Goal: Task Accomplishment & Management: Manage account settings

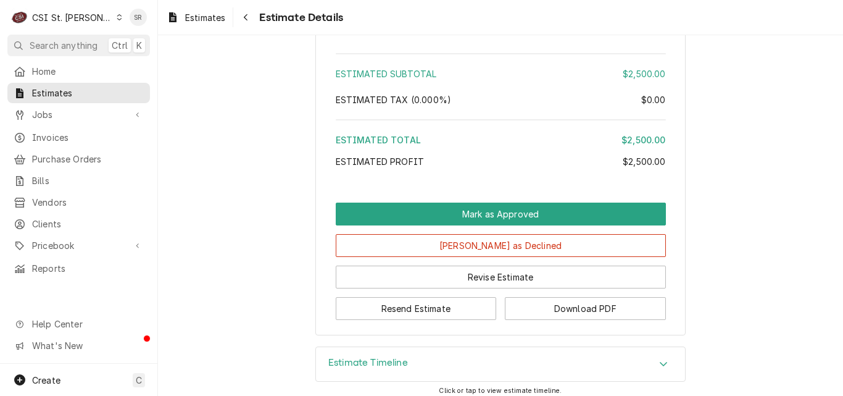
scroll to position [2576, 0]
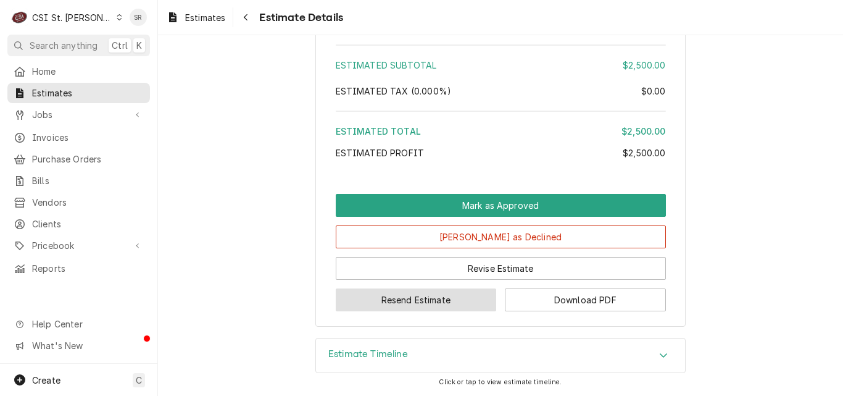
click at [437, 309] on button "Resend Estimate" at bounding box center [416, 299] width 161 height 23
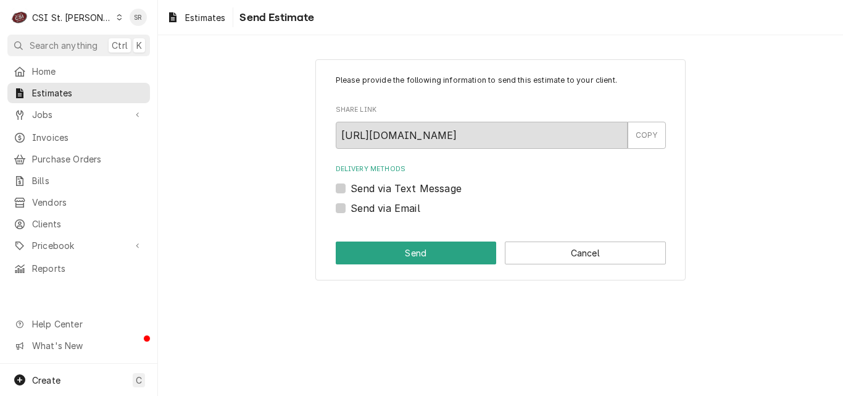
click at [364, 212] on label "Send via Email" at bounding box center [386, 208] width 70 height 15
click at [364, 212] on input "Send via Email" at bounding box center [516, 214] width 330 height 27
checkbox input "true"
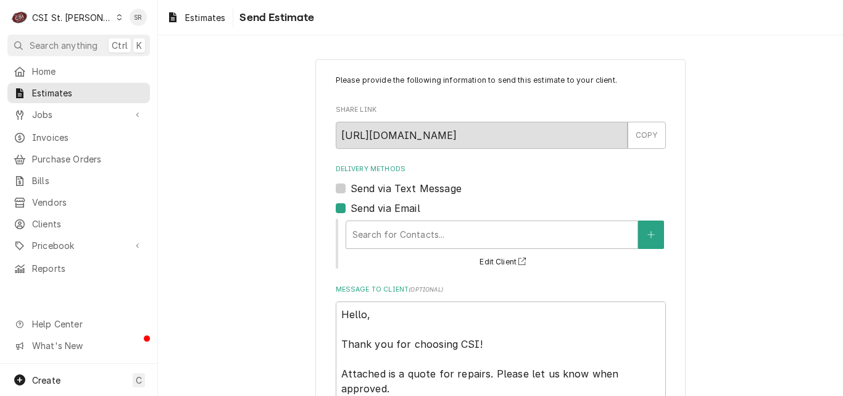
click at [397, 251] on div "Search for Contacts... Edit Client" at bounding box center [505, 243] width 322 height 51
click at [405, 227] on div "Delivery Methods" at bounding box center [491, 234] width 279 height 22
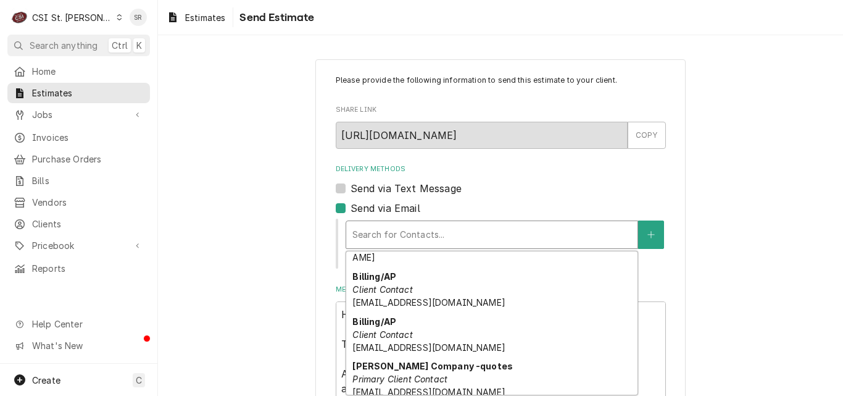
scroll to position [126, 0]
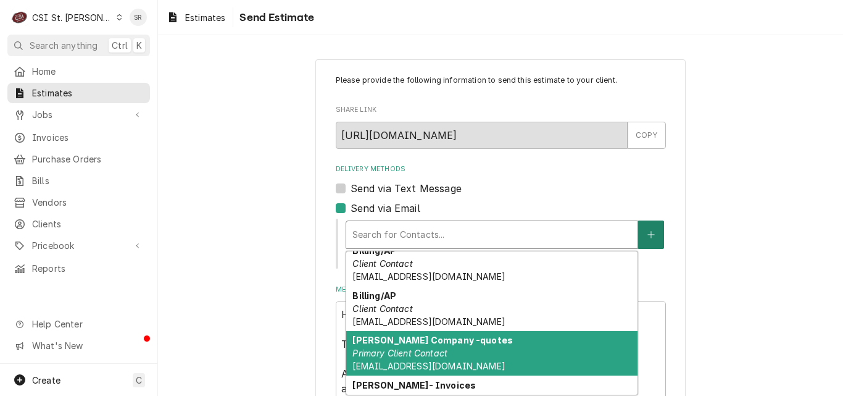
click at [646, 246] on button "Delivery Methods" at bounding box center [651, 234] width 26 height 28
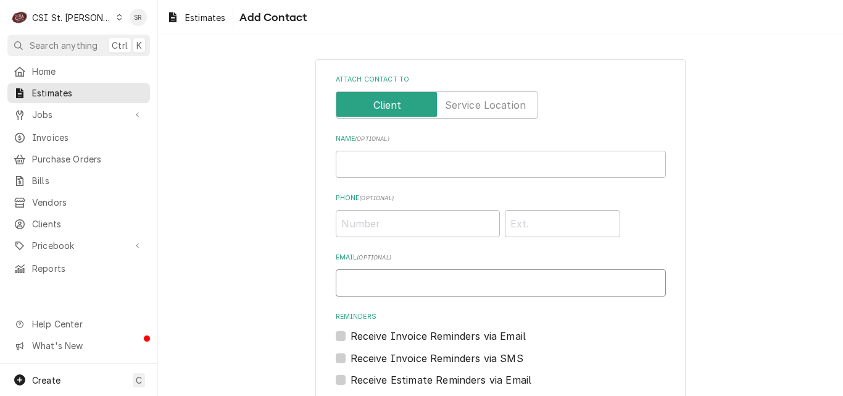
click at [439, 289] on input "Email ( optional )" at bounding box center [501, 282] width 330 height 27
click at [429, 280] on input "stephani.roth@csi1com" at bounding box center [501, 282] width 330 height 27
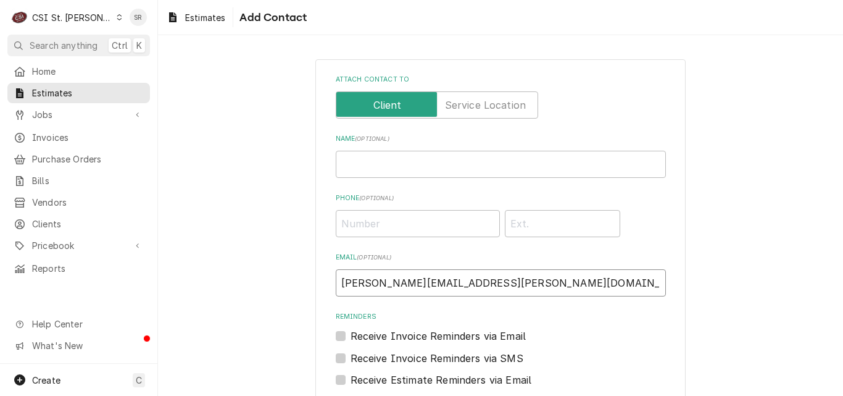
scroll to position [136, 0]
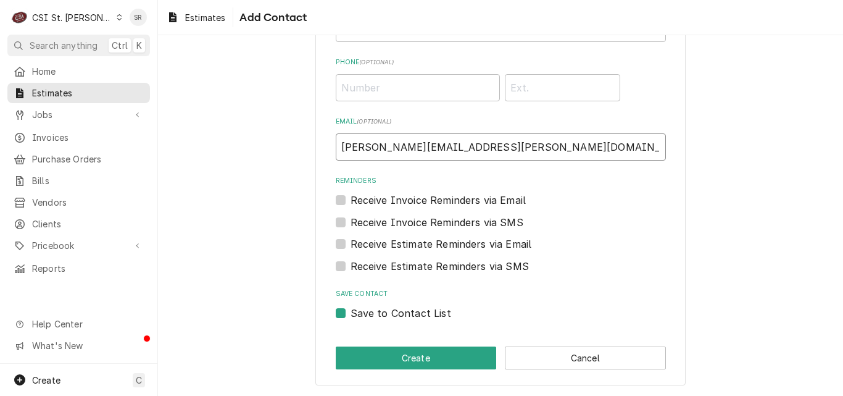
type input "stephani.roth@csi1.com"
click at [370, 310] on label "Save to Contact List" at bounding box center [401, 313] width 101 height 15
click at [370, 310] on input "Save to Contact List" at bounding box center [516, 319] width 330 height 27
checkbox input "false"
click at [386, 353] on button "Create" at bounding box center [416, 357] width 161 height 23
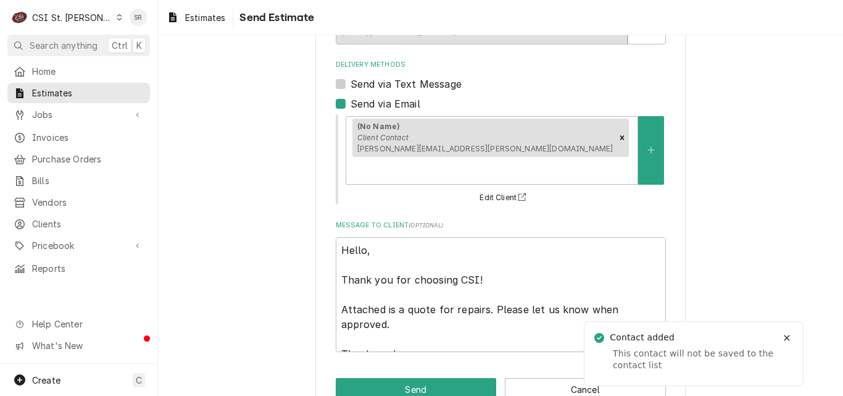
scroll to position [111, 0]
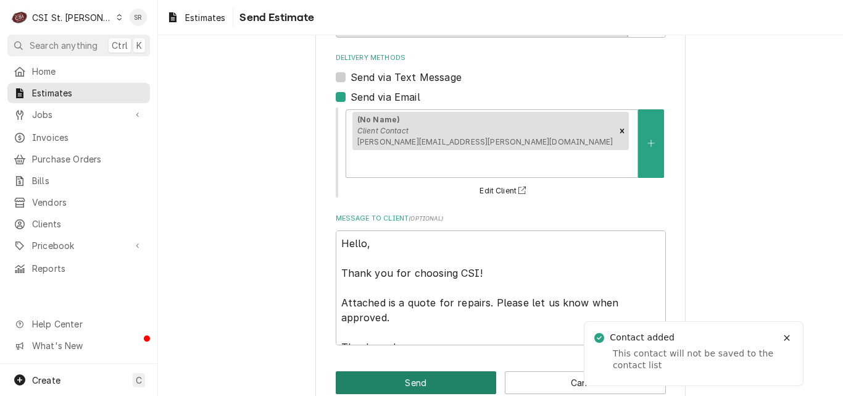
click at [452, 371] on button "Send" at bounding box center [416, 382] width 161 height 23
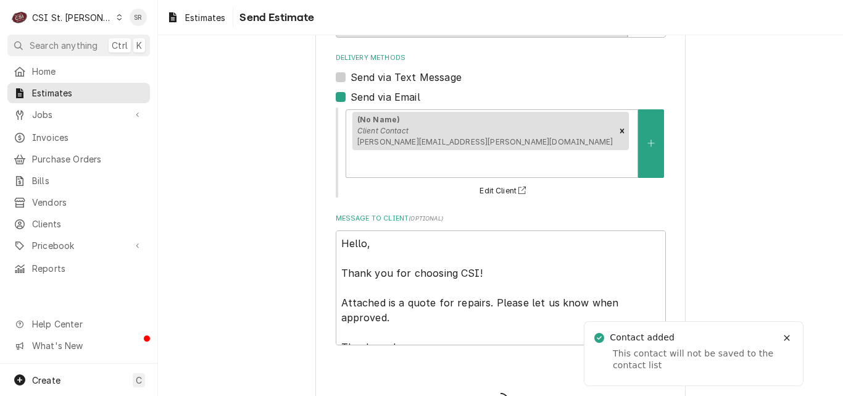
type textarea "x"
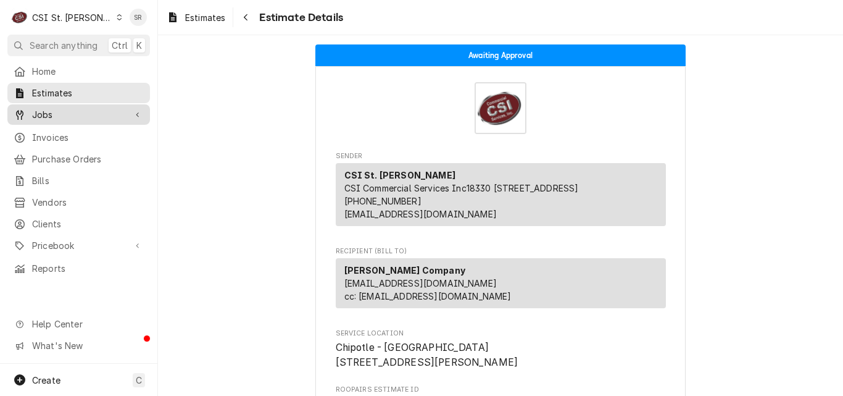
click at [48, 110] on span "Jobs" at bounding box center [78, 114] width 93 height 13
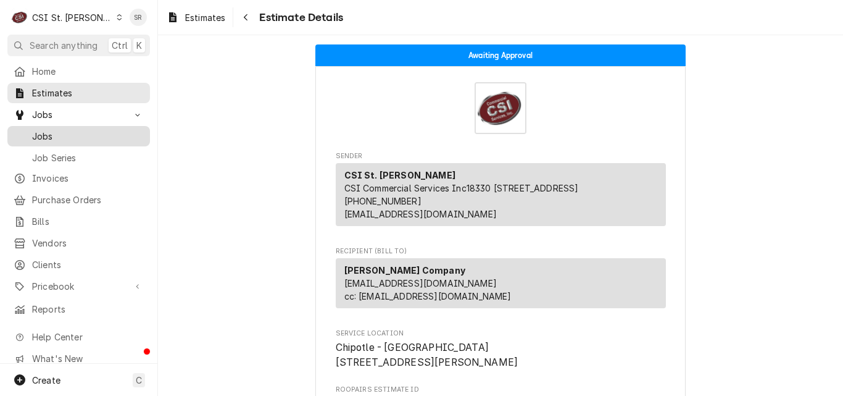
click at [48, 131] on span "Jobs" at bounding box center [88, 136] width 112 height 13
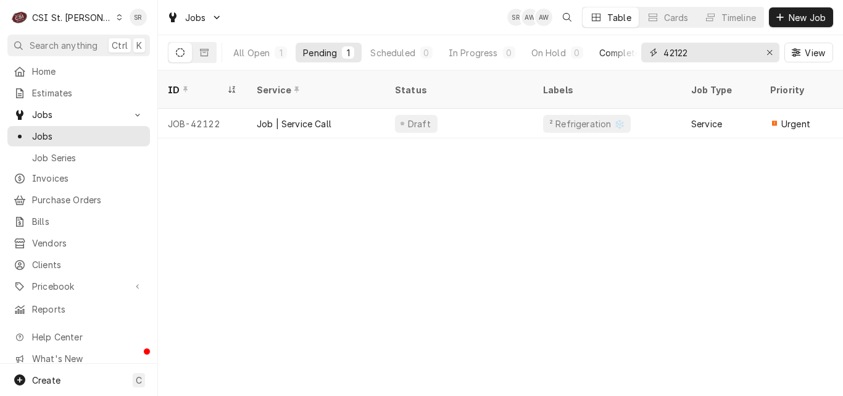
drag, startPoint x: 691, startPoint y: 47, endPoint x: 636, endPoint y: 51, distance: 55.1
click at [636, 51] on div "All Open 1 Pending 1 Scheduled 0 In Progress 0 On Hold 0 Completed 0 42122 View" at bounding box center [500, 52] width 665 height 35
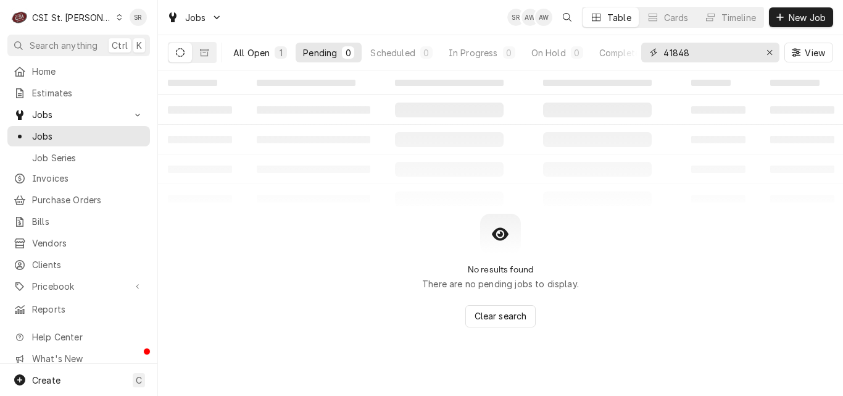
type input "41848"
click at [275, 59] on button "All Open 1" at bounding box center [260, 53] width 69 height 20
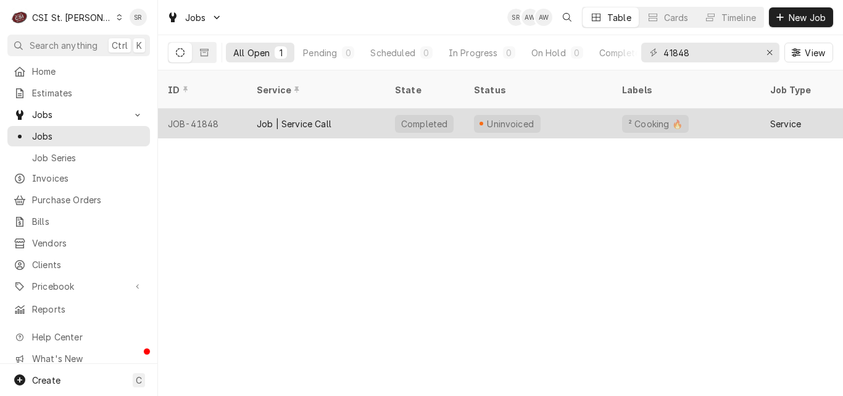
click at [297, 117] on div "Job | Service Call" at bounding box center [294, 123] width 75 height 13
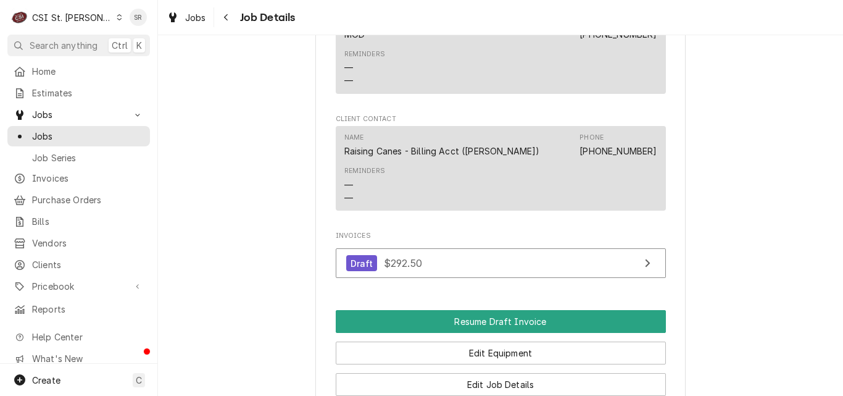
scroll to position [1193, 0]
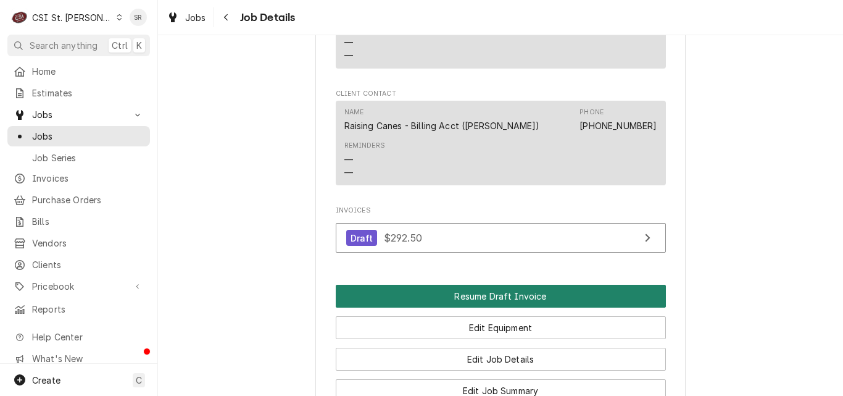
click at [518, 296] on button "Resume Draft Invoice" at bounding box center [501, 296] width 330 height 23
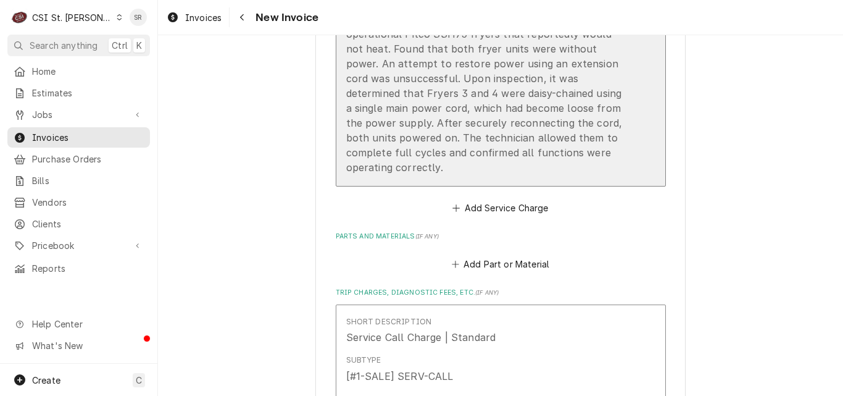
click at [577, 151] on div "Brand: Pitco / Model: SSH75 / Serial: G16DC030621 Brand: Pitco / Model: SSH75 /…" at bounding box center [487, 70] width 283 height 207
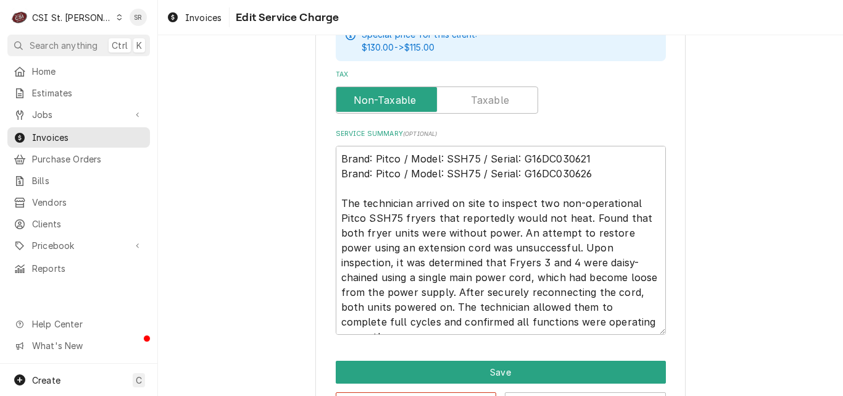
scroll to position [519, 0]
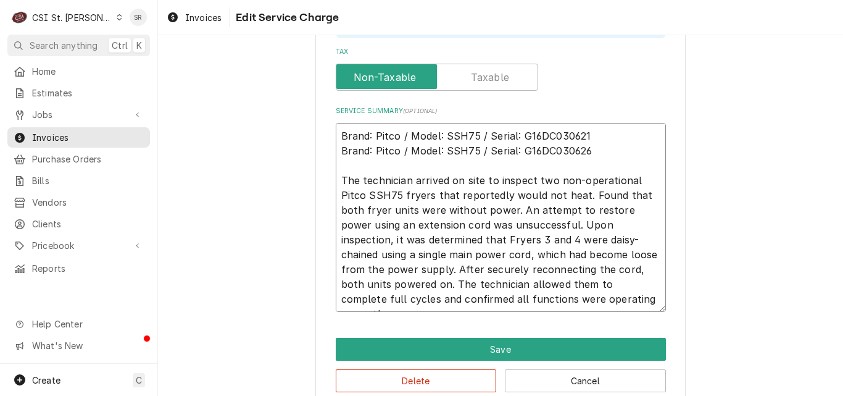
drag, startPoint x: 502, startPoint y: 299, endPoint x: 335, endPoint y: 182, distance: 204.3
click at [336, 182] on textarea "Brand: Pitco / Model: SSH75 / Serial: G16DC030621 Brand: Pitco / Model: SSH75 /…" at bounding box center [501, 217] width 330 height 189
paste textarea "Checked operation. Found customer attempted to plug fryer into another outlet w…"
type textarea "x"
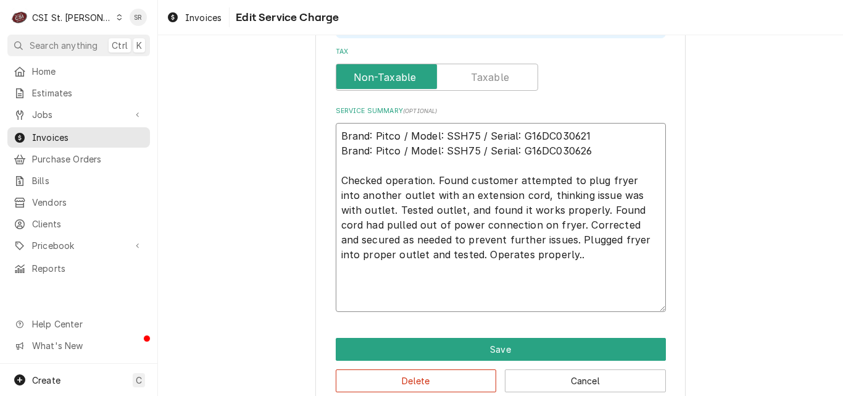
scroll to position [496, 0]
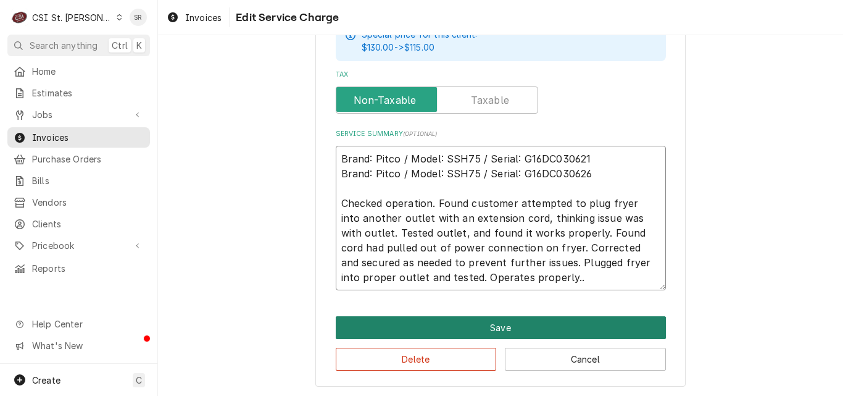
type textarea "Brand: Pitco / Model: SSH75 / Serial: G16DC030621 Brand: Pitco / Model: SSH75 /…"
click at [470, 326] on button "Save" at bounding box center [501, 327] width 330 height 23
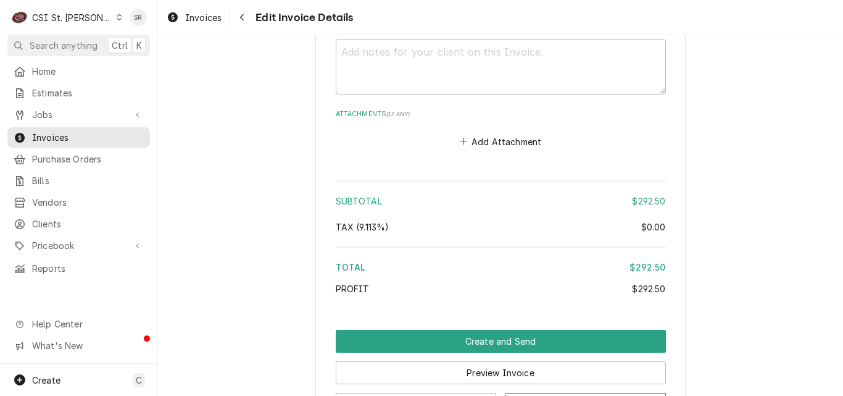
scroll to position [1973, 0]
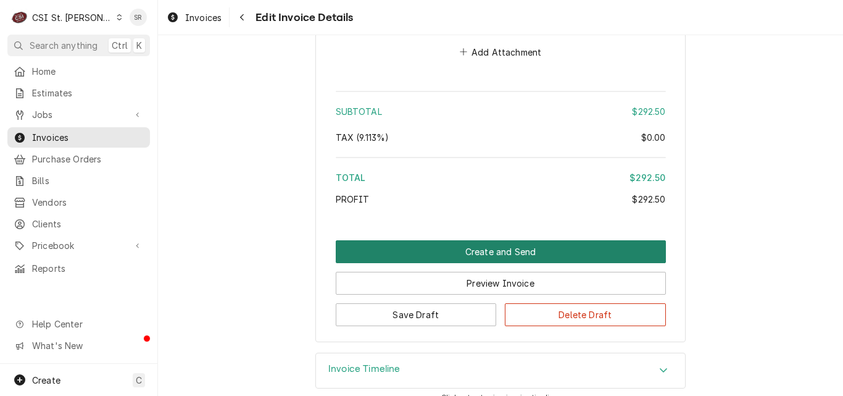
click at [499, 240] on button "Create and Send" at bounding box center [501, 251] width 330 height 23
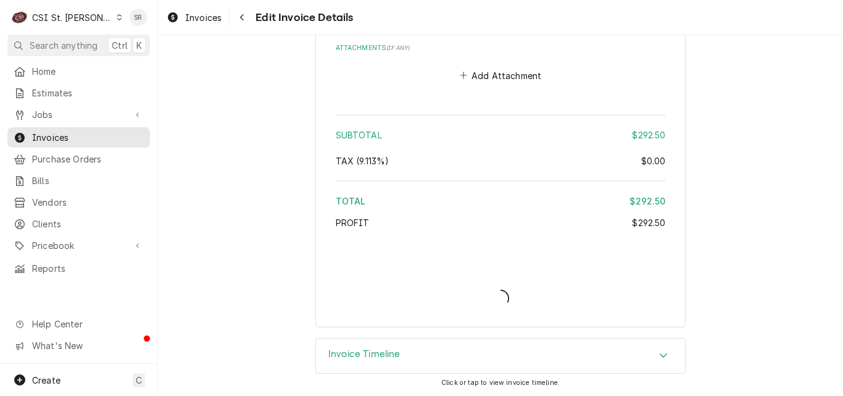
scroll to position [1935, 0]
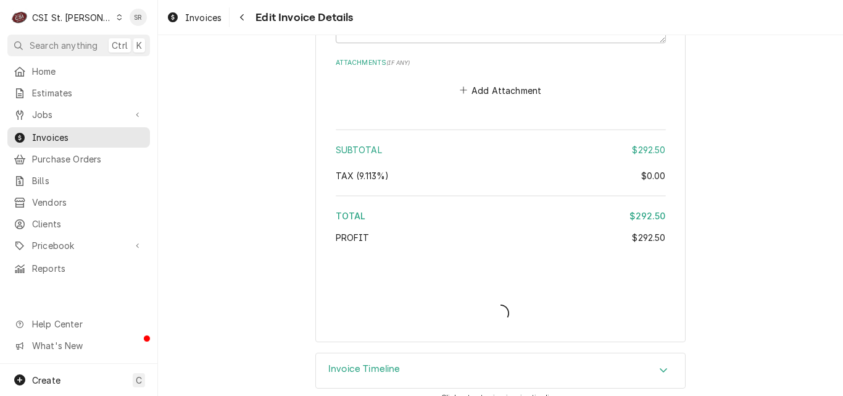
type textarea "x"
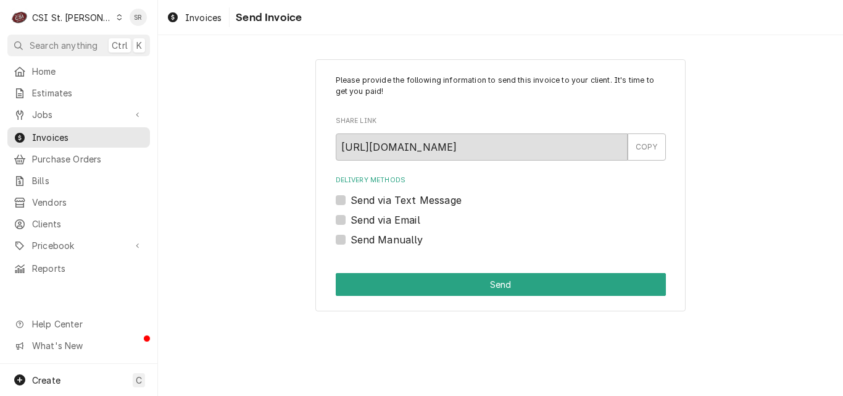
click at [351, 219] on label "Send via Email" at bounding box center [386, 219] width 70 height 15
click at [351, 219] on input "Send via Email" at bounding box center [516, 225] width 330 height 27
checkbox input "true"
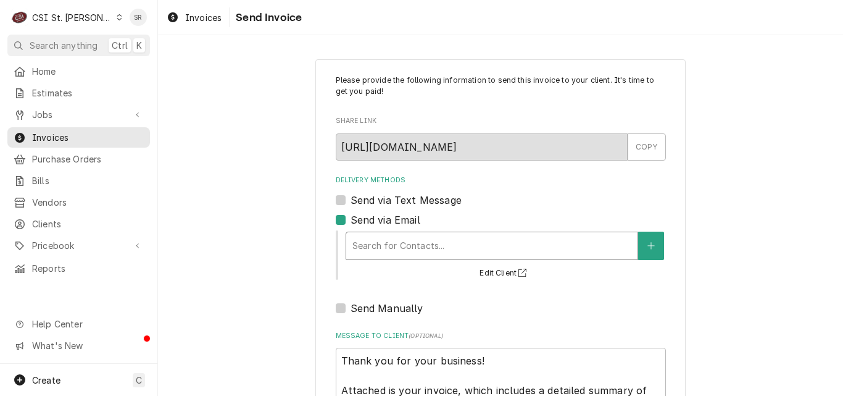
click at [378, 236] on div "Delivery Methods" at bounding box center [491, 246] width 279 height 22
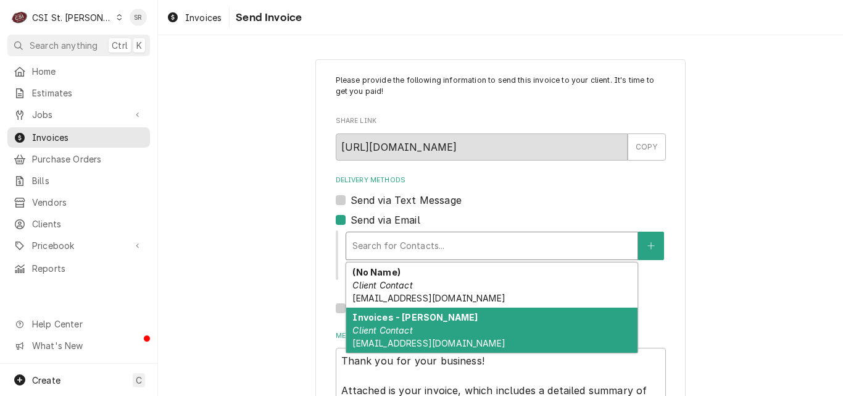
click at [388, 316] on strong "Invoices - [PERSON_NAME]" at bounding box center [414, 317] width 125 height 10
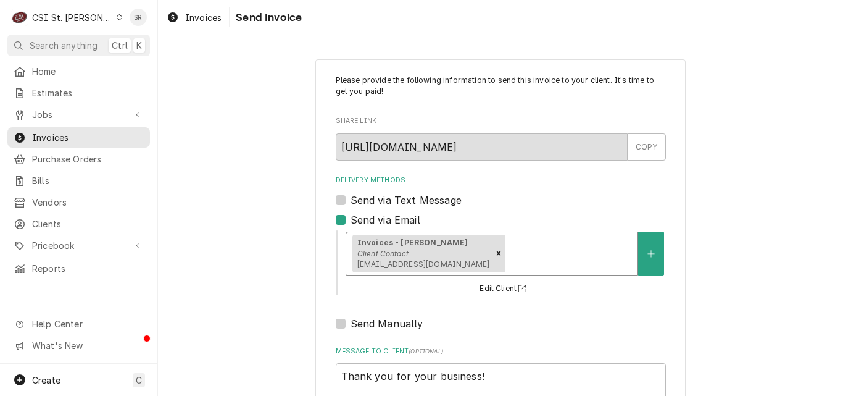
scroll to position [143, 0]
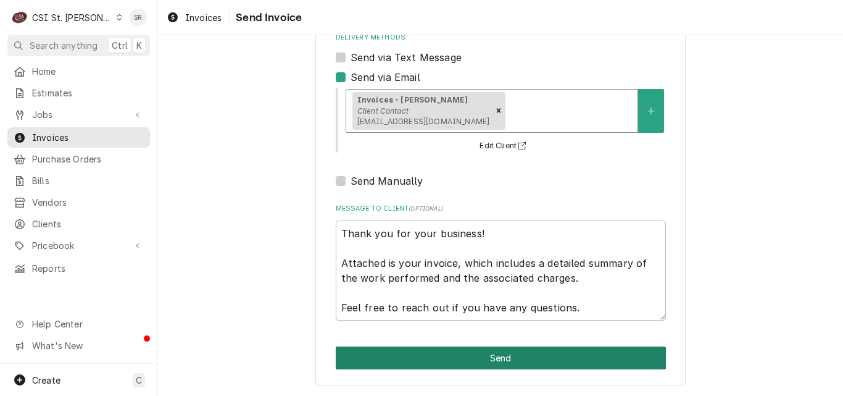
click at [504, 352] on button "Send" at bounding box center [501, 357] width 330 height 23
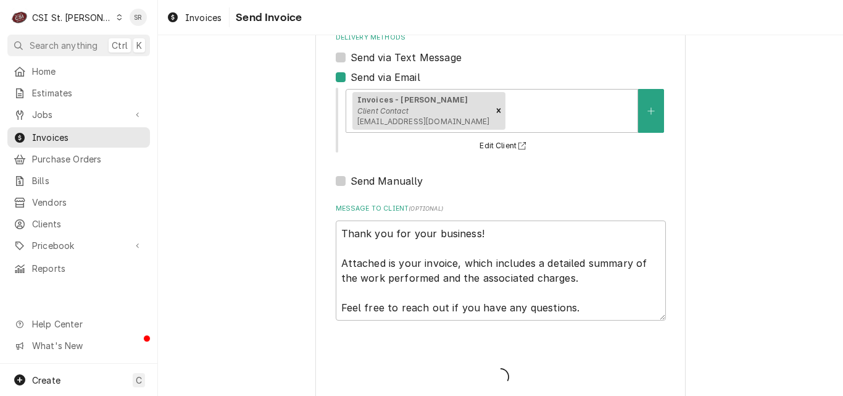
type textarea "x"
